Goal: Entertainment & Leisure: Consume media (video, audio)

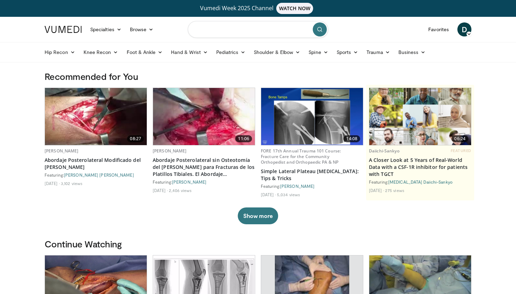
click at [266, 34] on input "Search topics, interventions" at bounding box center [258, 29] width 140 height 17
type input "**********"
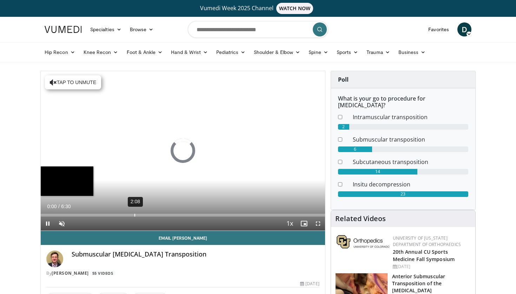
click at [134, 216] on div "2:08" at bounding box center [134, 215] width 1 height 3
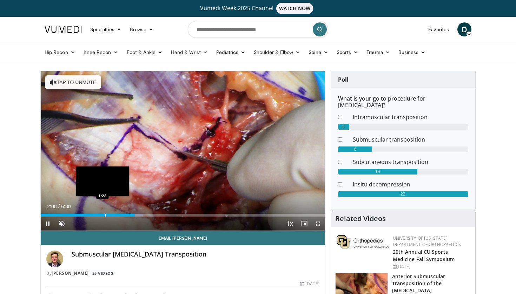
click at [102, 214] on div "10 seconds Tap to unmute" at bounding box center [183, 151] width 284 height 160
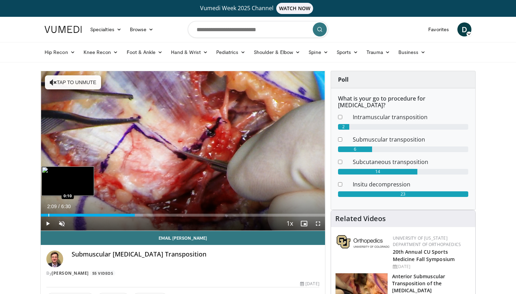
click at [48, 215] on div "Progress Bar" at bounding box center [48, 215] width 1 height 3
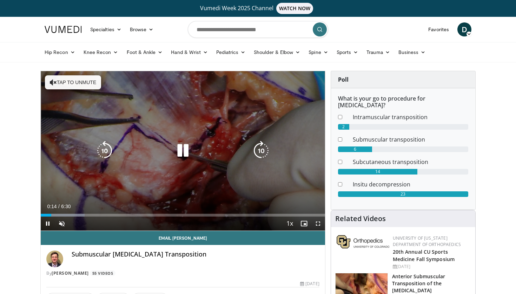
click at [58, 81] on button "Tap to unmute" at bounding box center [73, 82] width 56 height 14
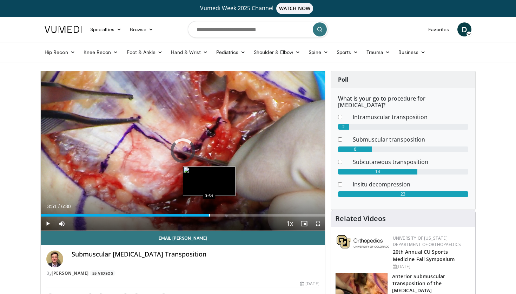
click at [209, 214] on div "Progress Bar" at bounding box center [209, 215] width 1 height 3
